Goal: Transaction & Acquisition: Purchase product/service

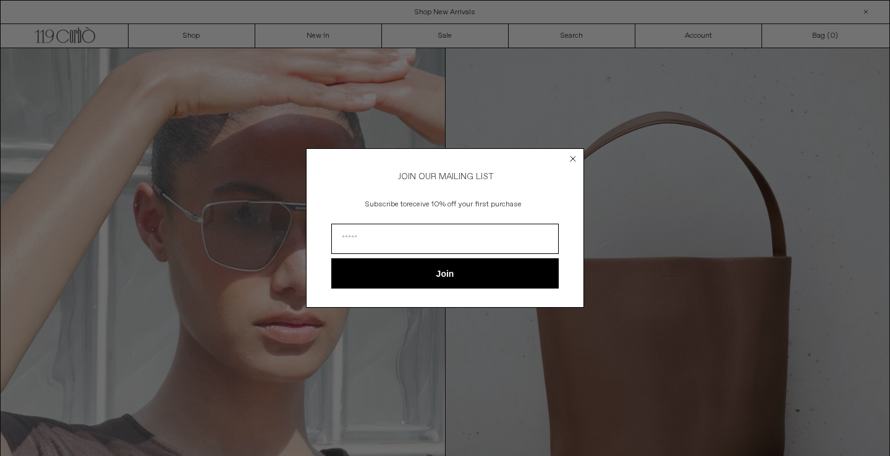
click at [572, 154] on circle "Close dialog" at bounding box center [573, 159] width 12 height 12
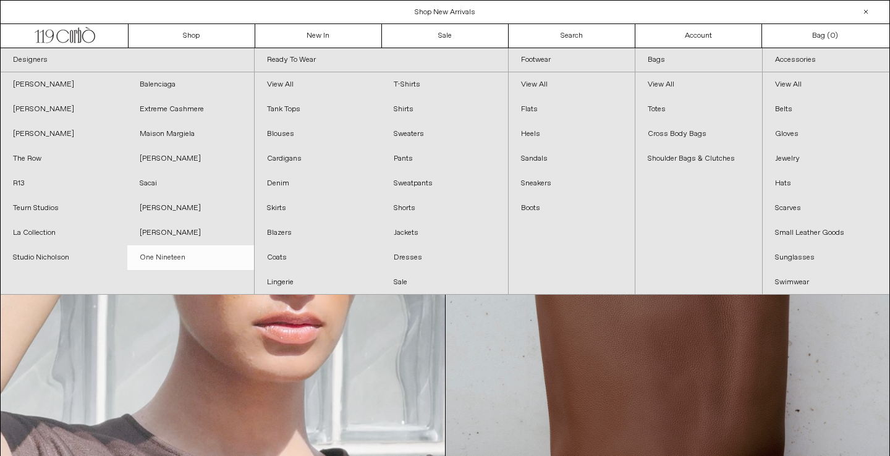
click at [159, 260] on link "One Nineteen" at bounding box center [190, 257] width 127 height 25
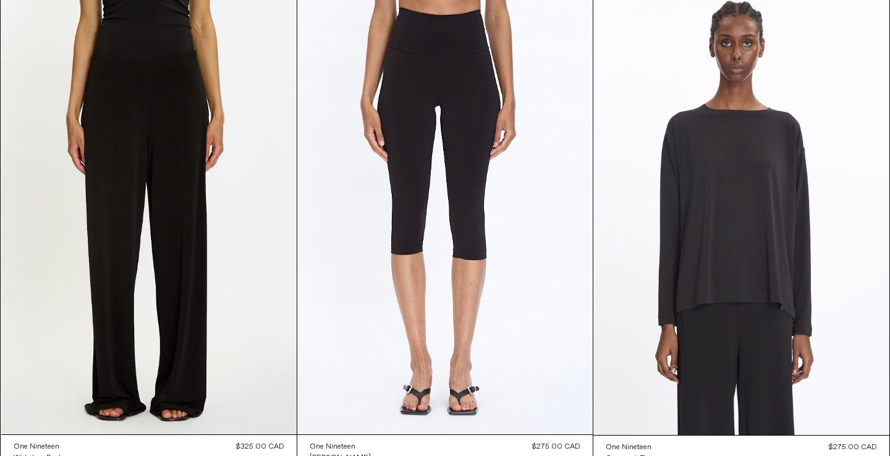
scroll to position [85, 0]
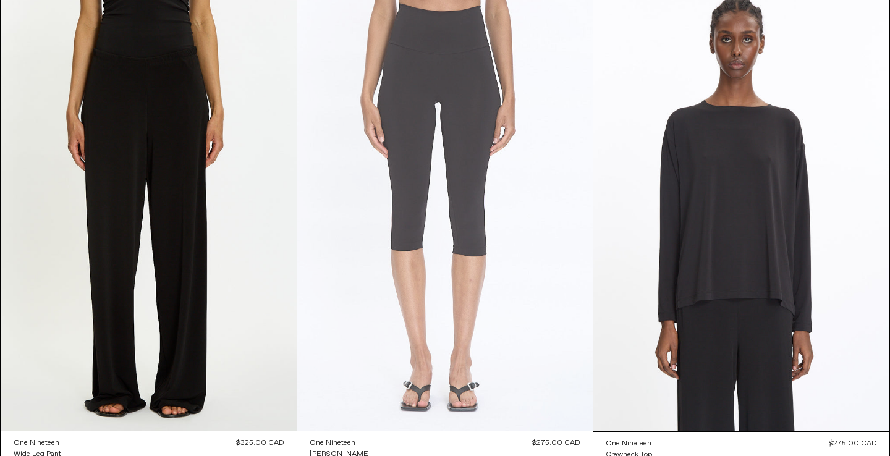
click at [476, 163] on at bounding box center [444, 209] width 295 height 443
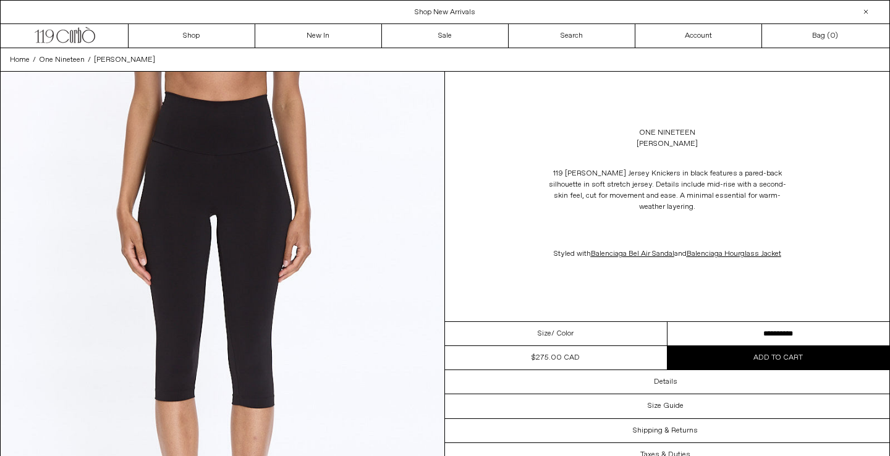
select select "**********"
click at [768, 353] on span "Add to cart" at bounding box center [777, 358] width 49 height 10
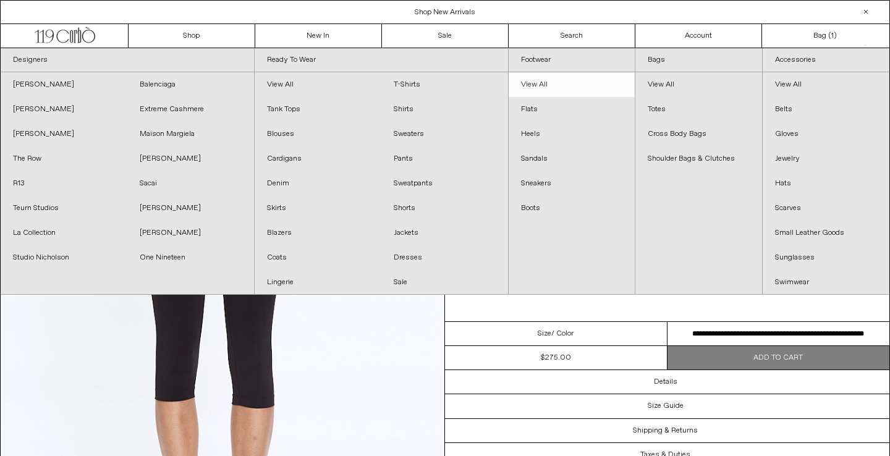
click at [533, 84] on link "View All" at bounding box center [572, 84] width 127 height 25
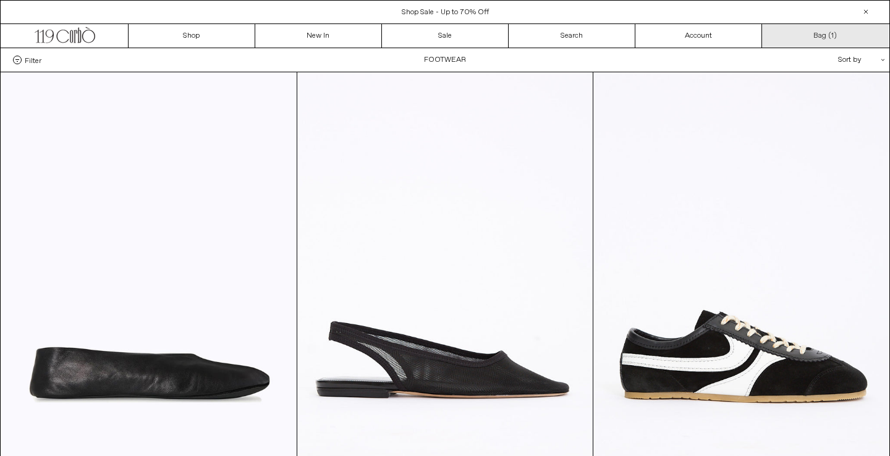
click at [822, 36] on link "Bag ( 1 )" at bounding box center [825, 35] width 127 height 23
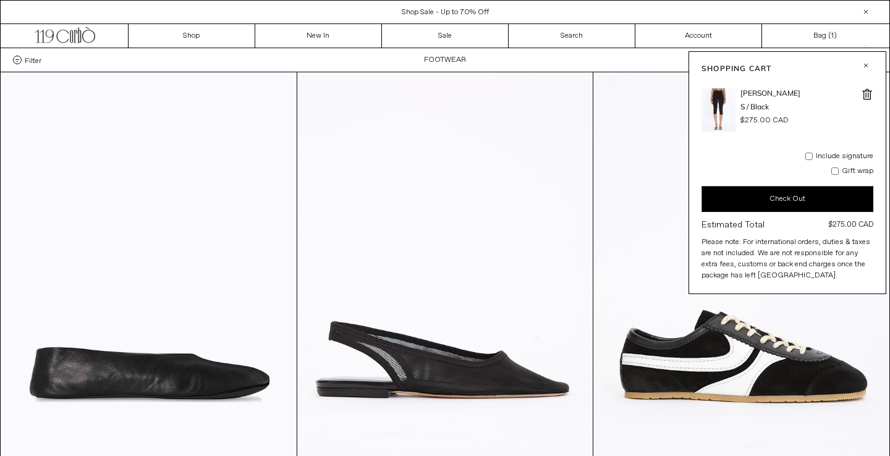
click at [833, 196] on button "Check Out" at bounding box center [788, 199] width 172 height 26
